Goal: Task Accomplishment & Management: Use online tool/utility

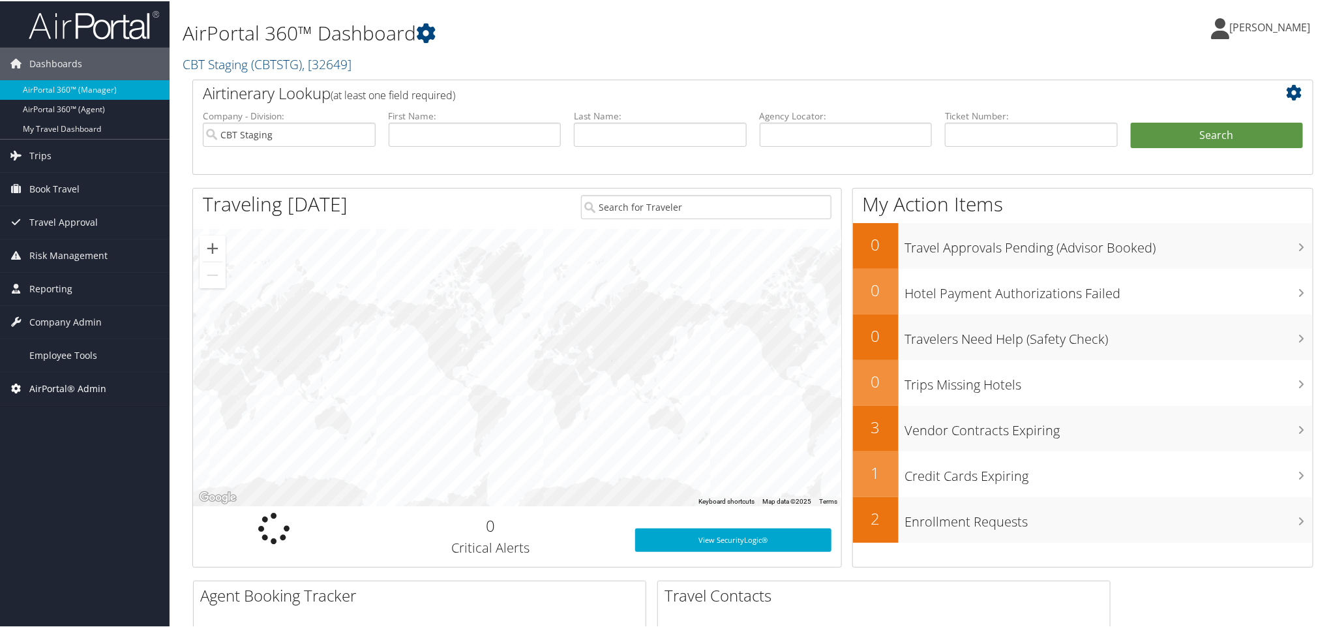
click at [49, 391] on span "AirPortal® Admin" at bounding box center [67, 387] width 77 height 33
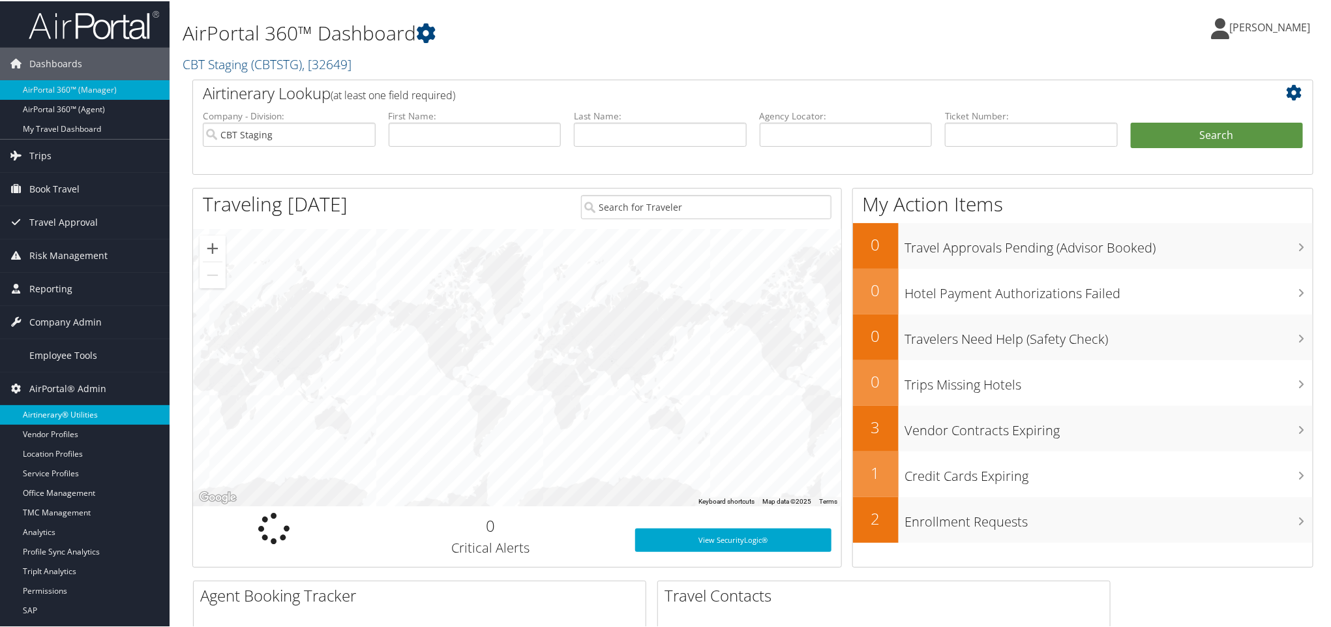
click at [63, 415] on link "Airtinerary® Utilities" at bounding box center [85, 414] width 170 height 20
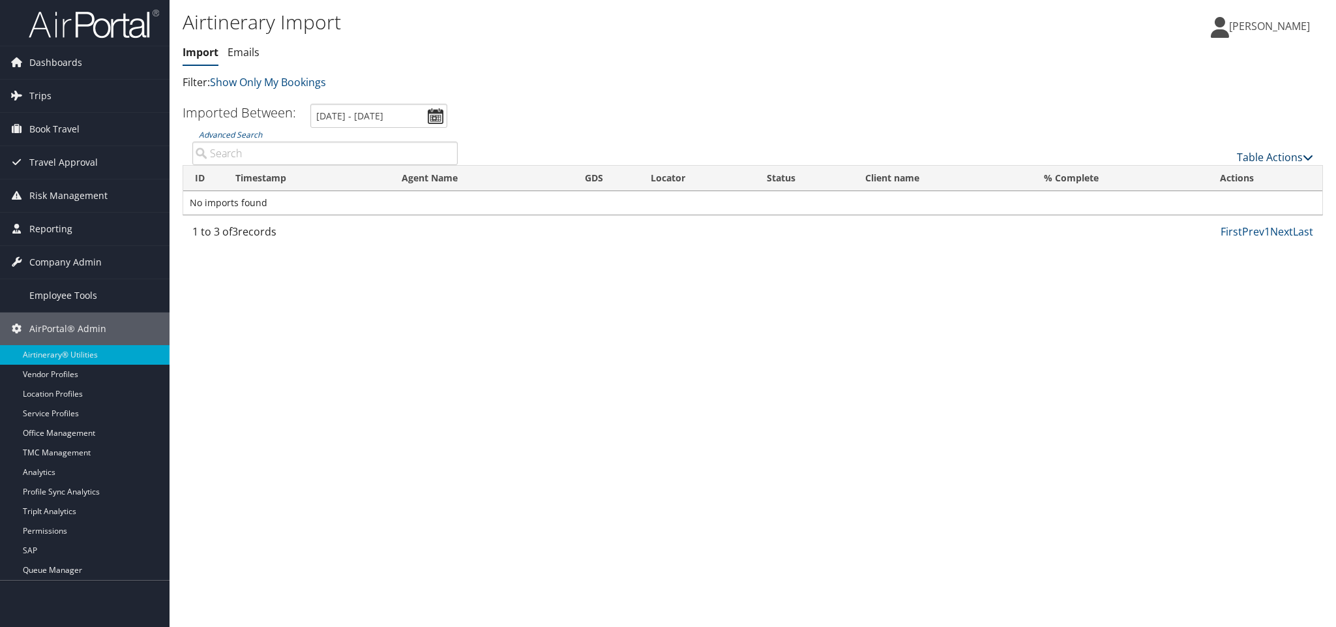
click at [1268, 157] on link "Table Actions" at bounding box center [1275, 157] width 76 height 14
click at [1209, 204] on link "Import Itinerary" at bounding box center [1231, 199] width 171 height 22
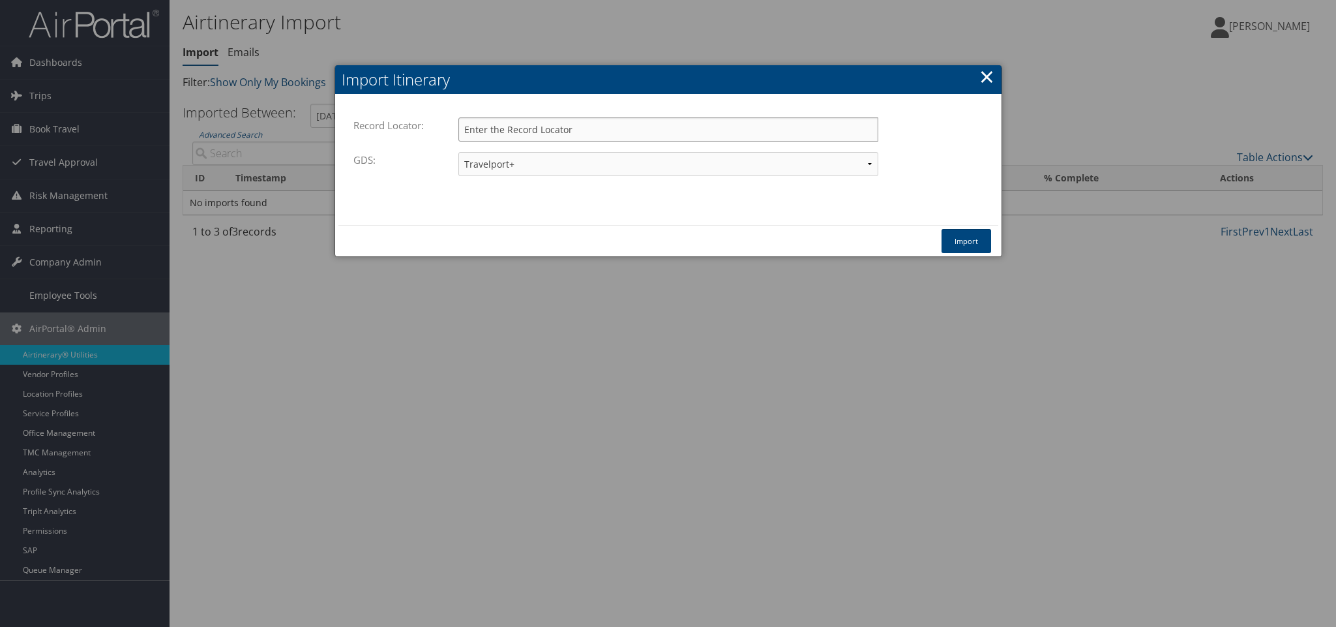
click at [816, 127] on input "Record Locator:" at bounding box center [668, 129] width 420 height 24
paste input "D3LFBS"
type input "D3LFBS"
click at [960, 233] on button "Import" at bounding box center [966, 241] width 50 height 24
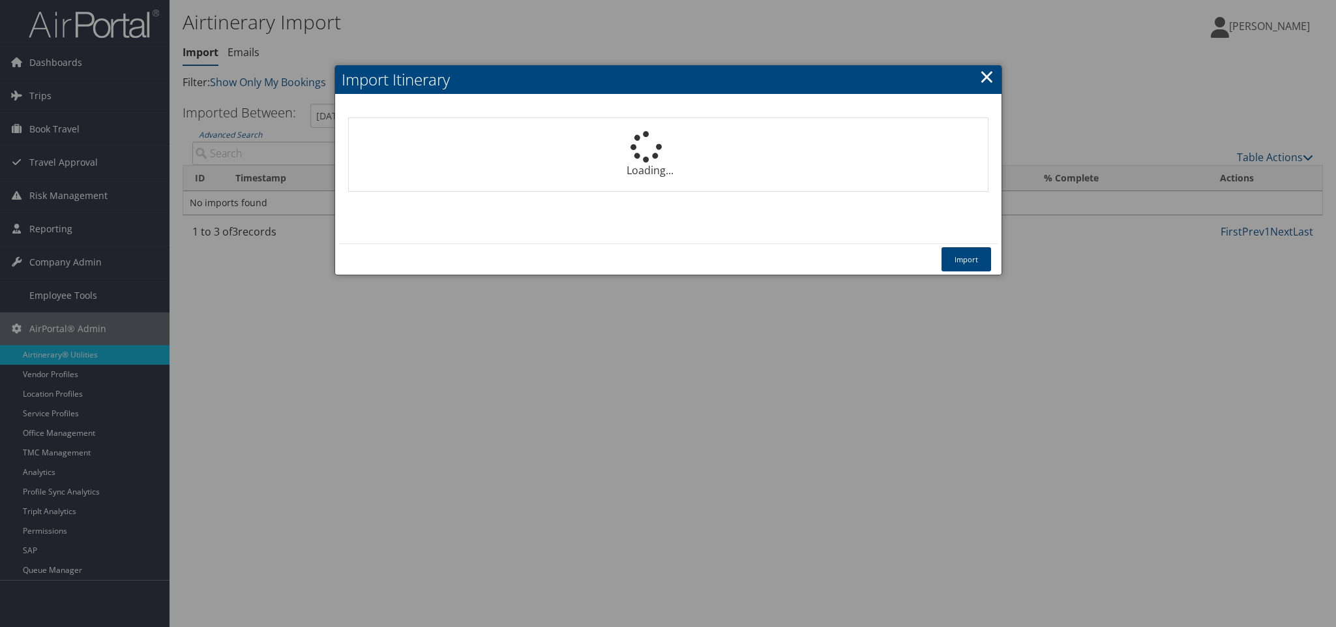
select select "1P"
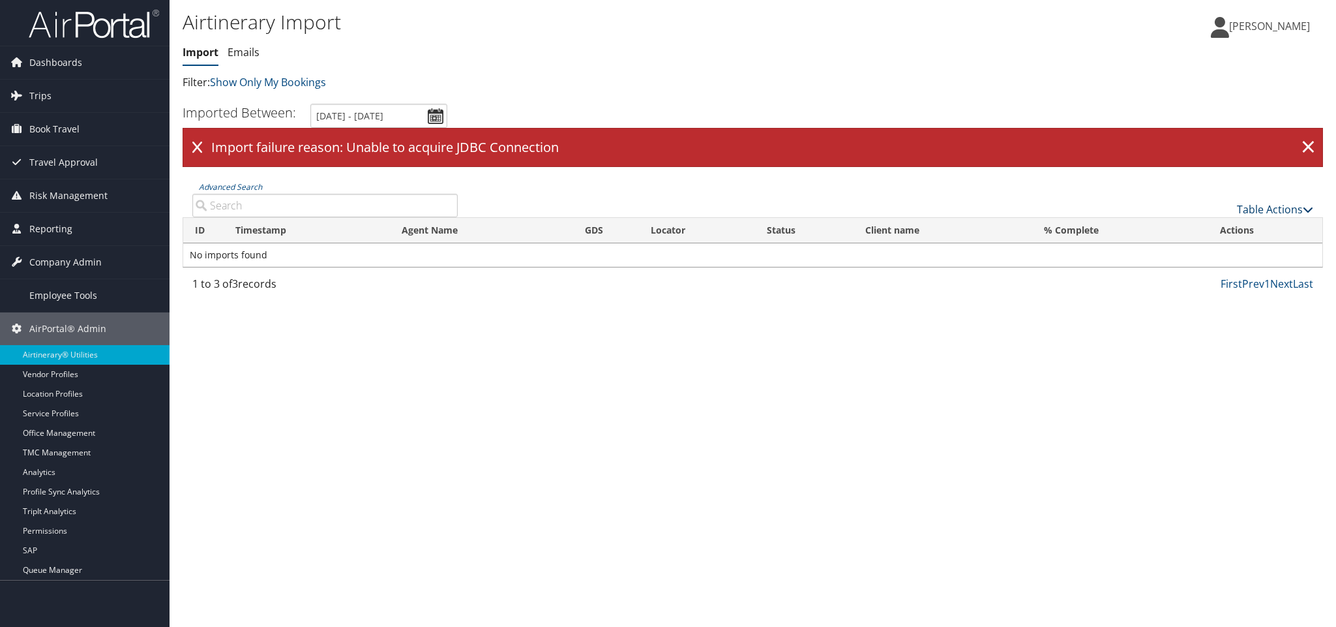
click at [1274, 207] on link "Table Actions" at bounding box center [1275, 209] width 76 height 14
click at [1215, 259] on link "Import Itinerary" at bounding box center [1231, 252] width 171 height 22
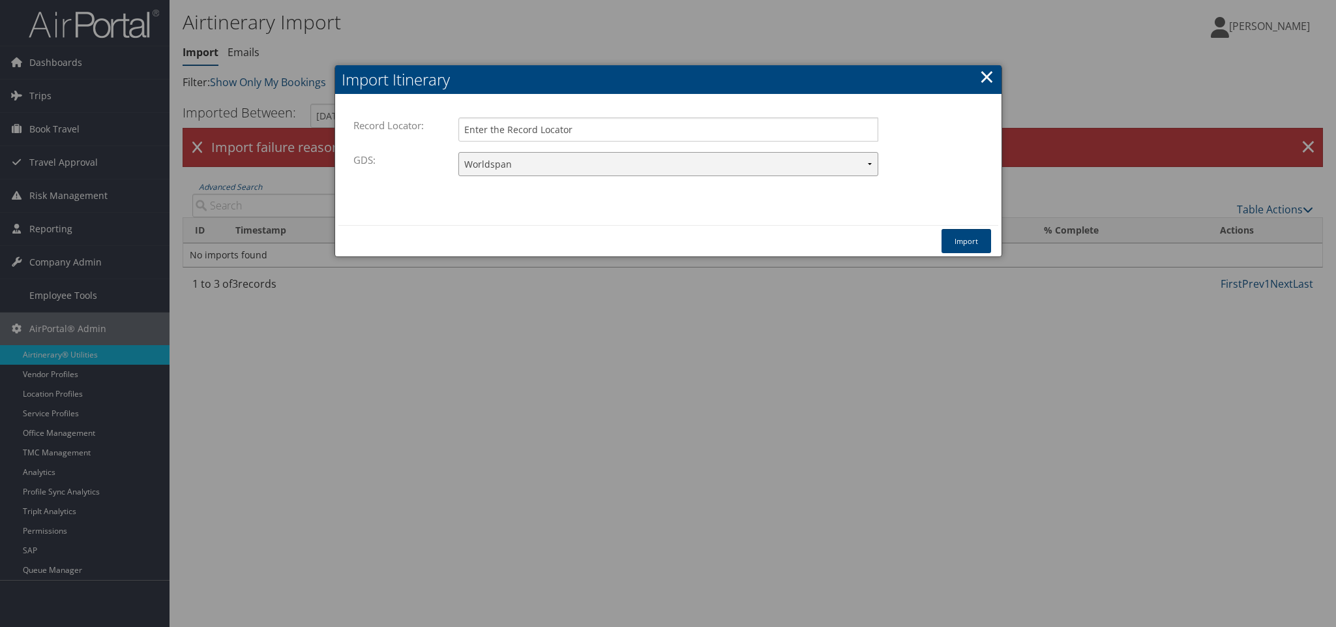
click at [557, 167] on select "Travelport+ Worldspan Apollo Sabre Amadeus" at bounding box center [668, 164] width 420 height 24
select select "1G"
click at [458, 152] on select "Travelport+ Worldspan Apollo Sabre Amadeus" at bounding box center [668, 164] width 420 height 24
click at [552, 134] on input "Record Locator:" at bounding box center [668, 129] width 420 height 24
paste input "D72DKX"
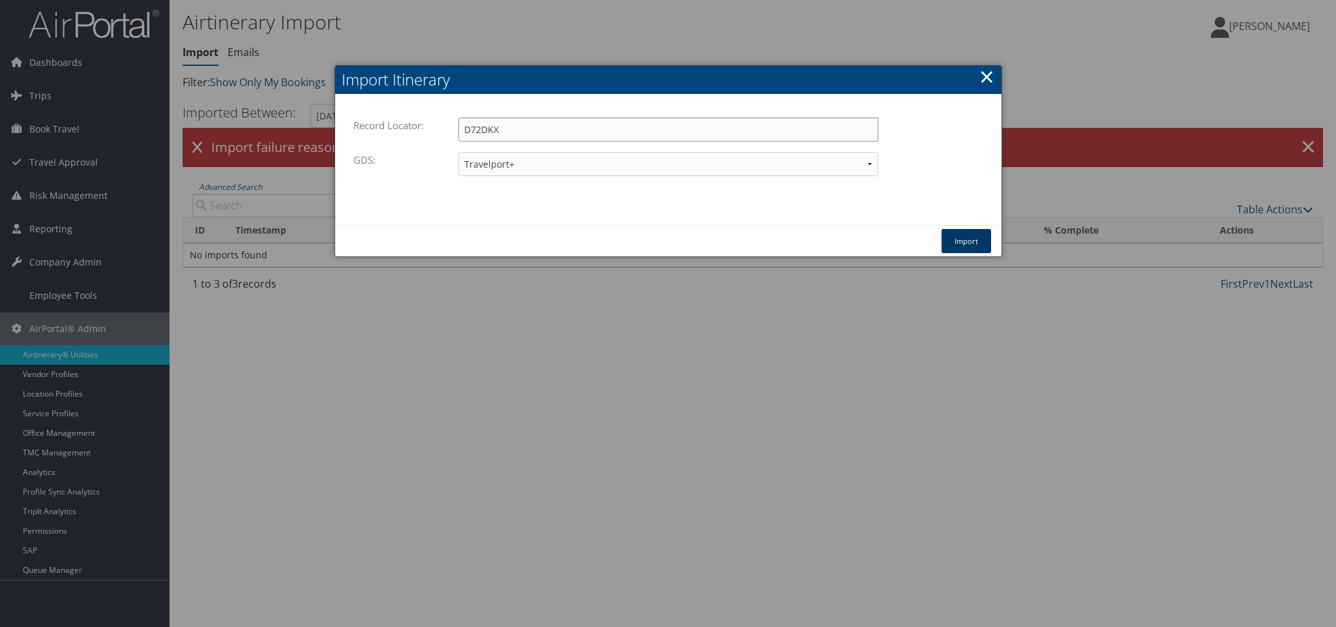
type input "D72DKX"
click at [958, 237] on button "Import" at bounding box center [966, 241] width 50 height 24
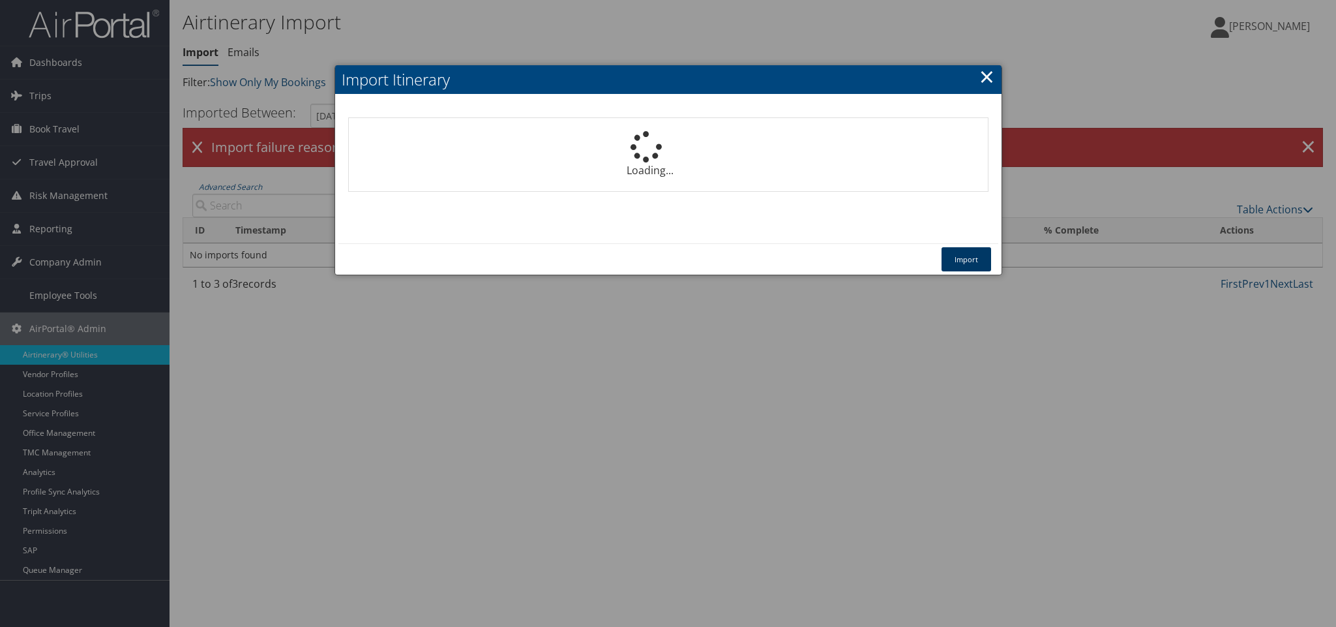
select select "1P"
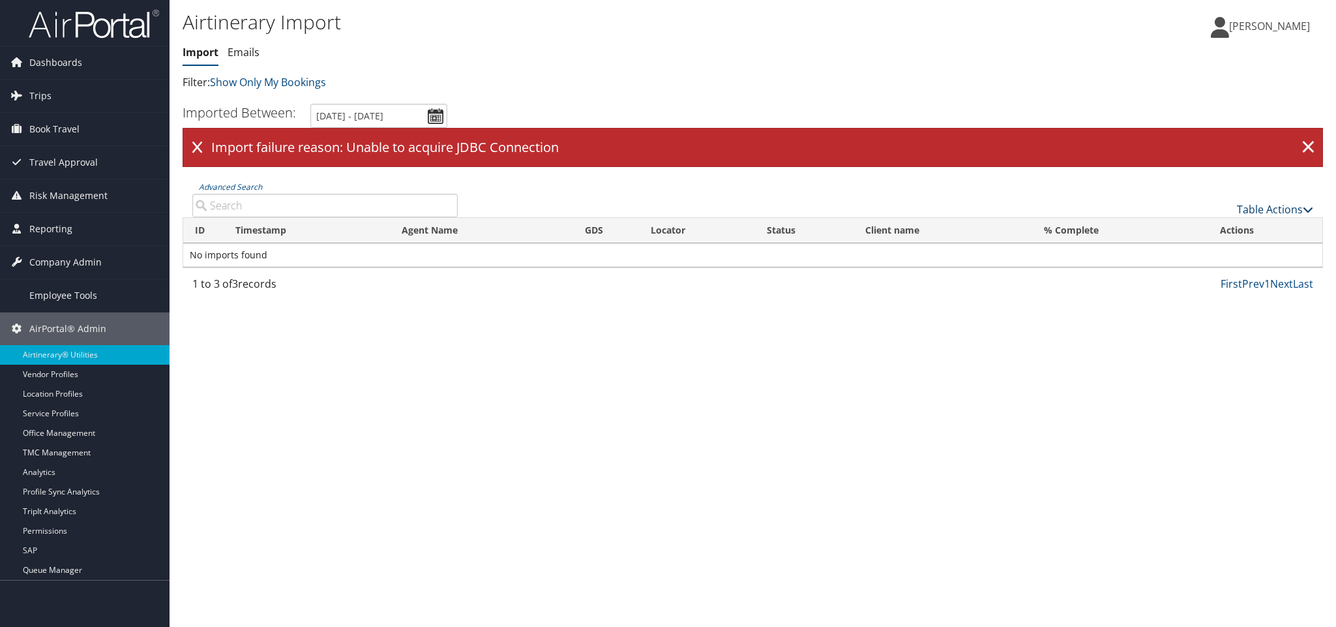
click at [1274, 206] on link "Table Actions" at bounding box center [1275, 209] width 76 height 14
click at [1222, 246] on link "Import Itinerary" at bounding box center [1231, 252] width 171 height 22
select select "1P"
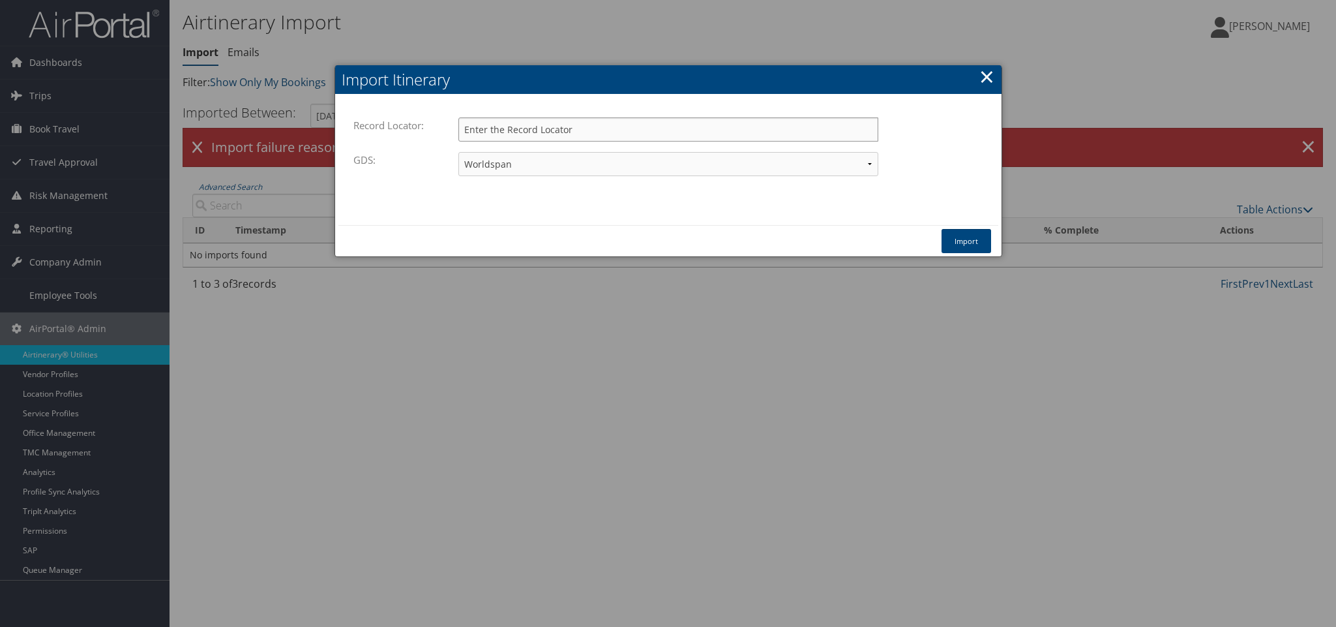
click at [670, 131] on input "Record Locator:" at bounding box center [668, 129] width 420 height 24
paste input "D7FKNL"
type input "D7FKNL"
click at [654, 160] on select "Travelport+ Worldspan Apollo Sabre Amadeus" at bounding box center [668, 164] width 420 height 24
select select "1G"
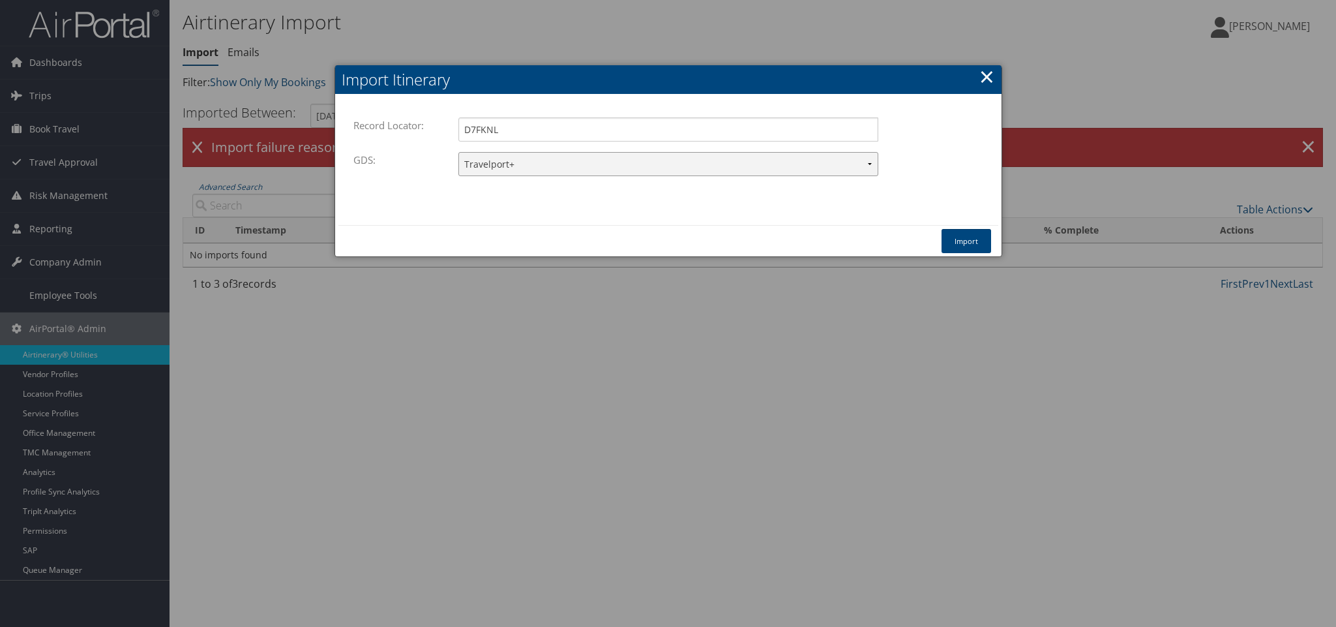
click at [458, 152] on select "Travelport+ Worldspan Apollo Sabre Amadeus" at bounding box center [668, 164] width 420 height 24
click at [963, 243] on button "Import" at bounding box center [966, 241] width 50 height 24
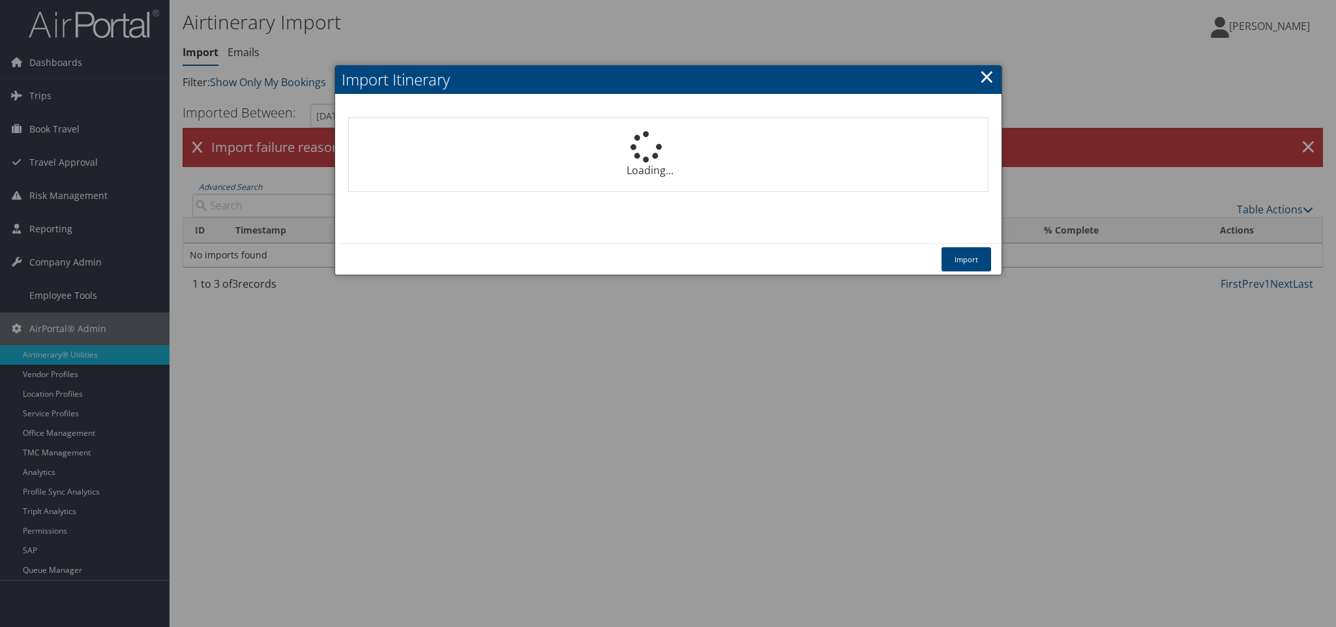
select select "1P"
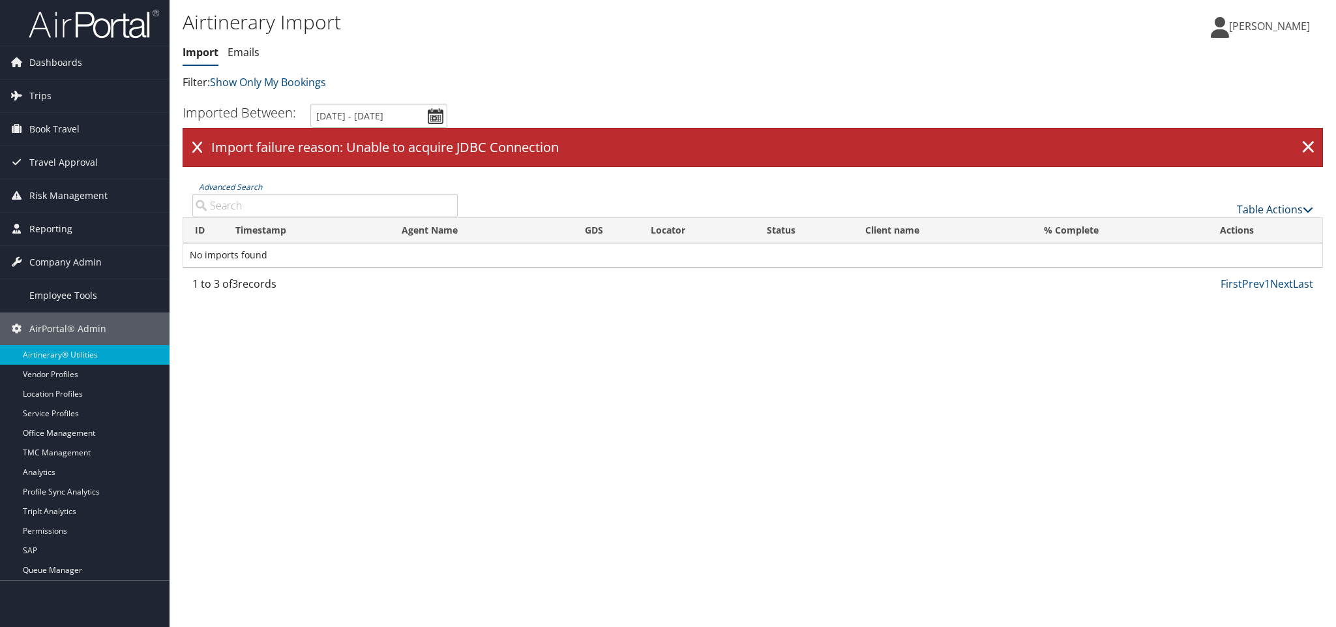
click at [1265, 212] on link "Table Actions" at bounding box center [1275, 209] width 76 height 14
click at [1231, 251] on link "Import Itinerary" at bounding box center [1231, 252] width 171 height 22
select select "1P"
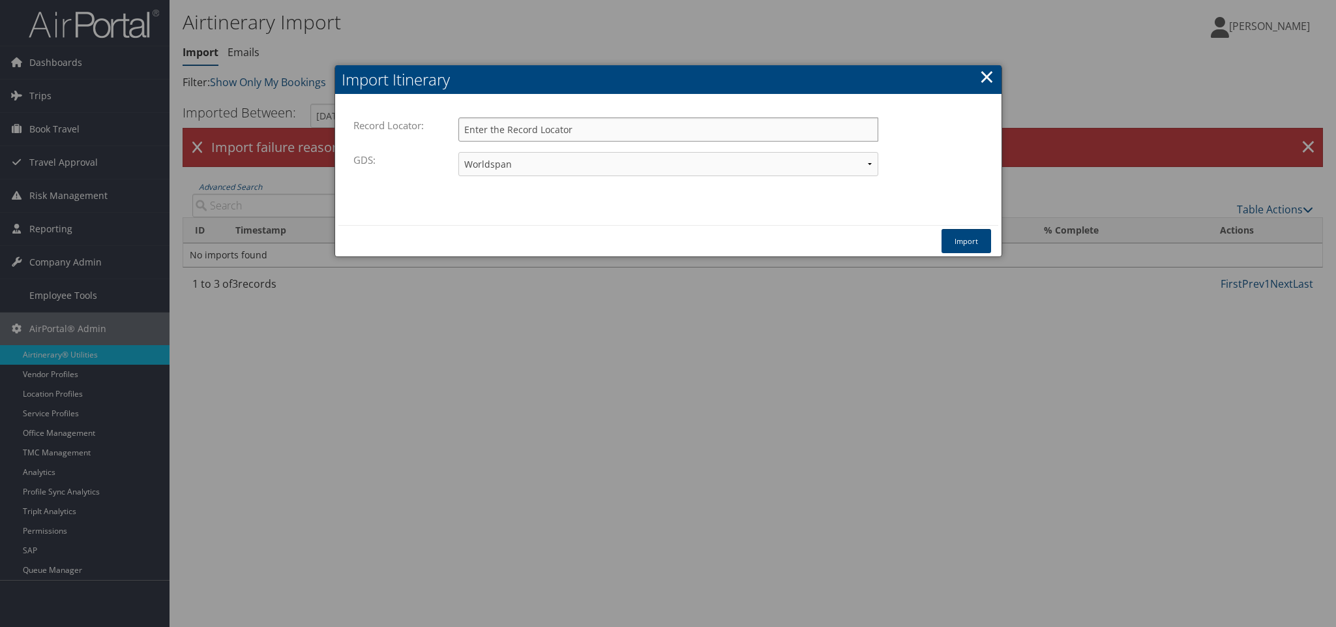
click at [499, 130] on input "Record Locator:" at bounding box center [668, 129] width 420 height 24
paste input "D7TVG7"
type input "D7TVG7"
click at [513, 176] on div "Travelport+ Worldspan Apollo Sabre Amadeus Please select the GDS." at bounding box center [668, 169] width 420 height 35
click at [569, 167] on select "Travelport+ Worldspan Apollo Sabre Amadeus" at bounding box center [668, 164] width 420 height 24
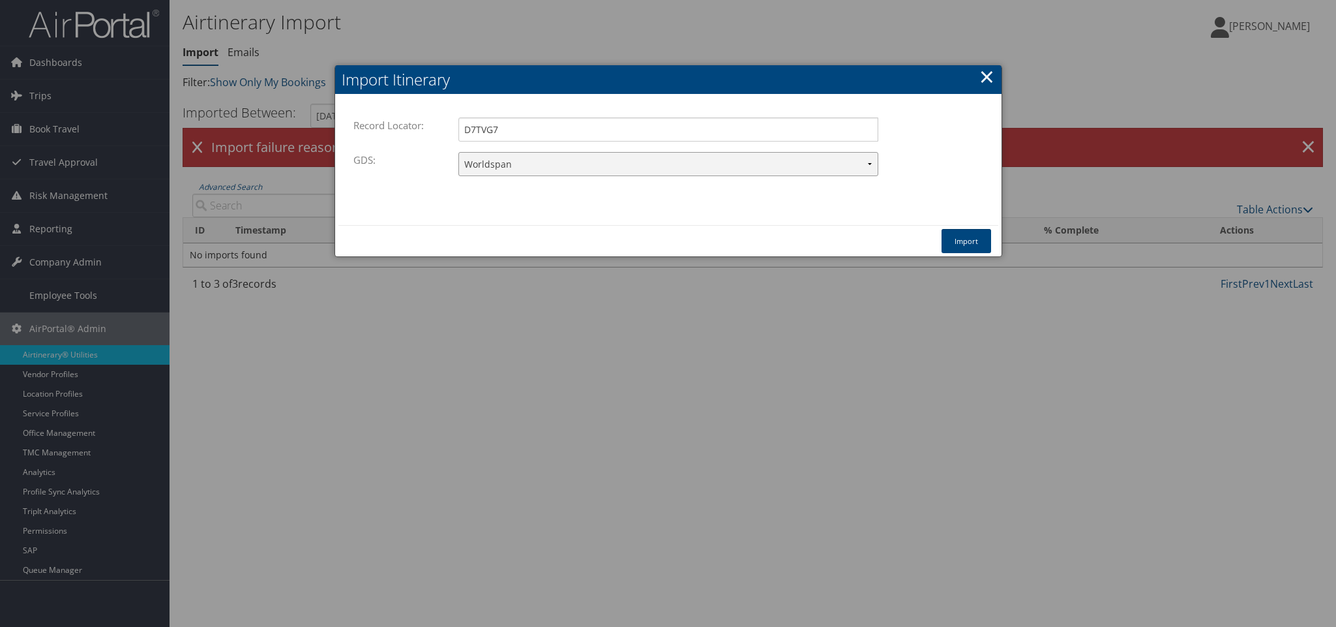
select select "1G"
click at [458, 152] on select "Travelport+ Worldspan Apollo Sabre Amadeus" at bounding box center [668, 164] width 420 height 24
click at [963, 239] on button "Import" at bounding box center [966, 241] width 50 height 24
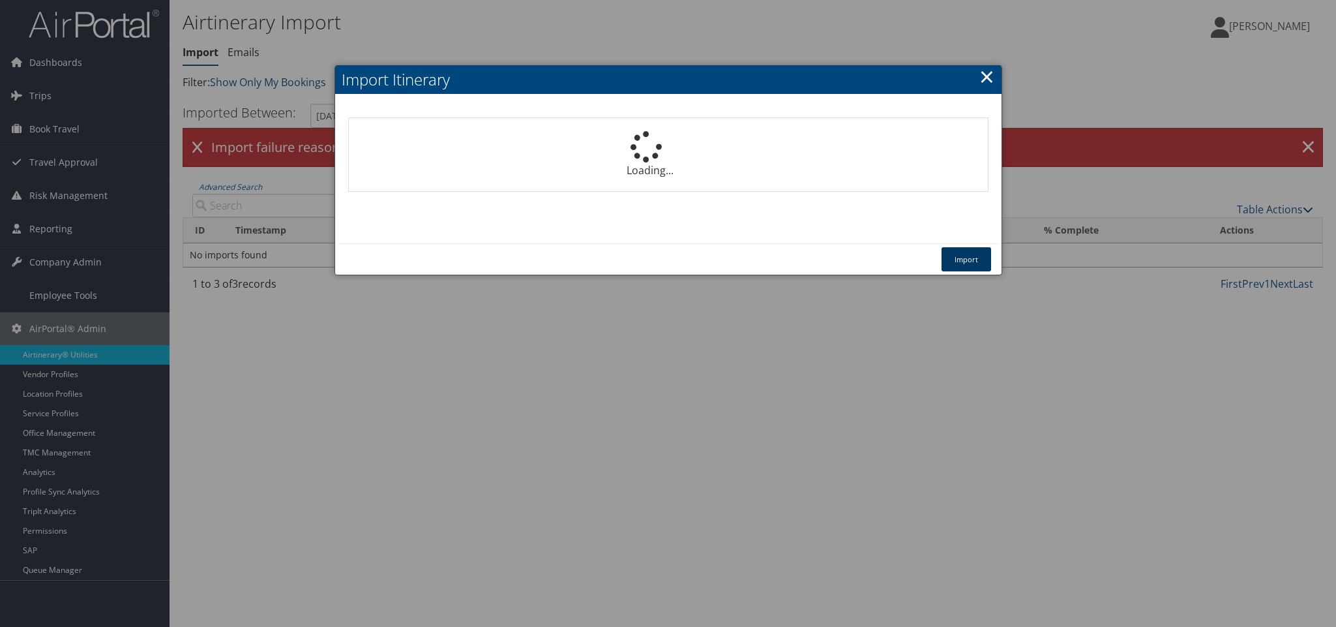
select select "1P"
